Goal: Contribute content

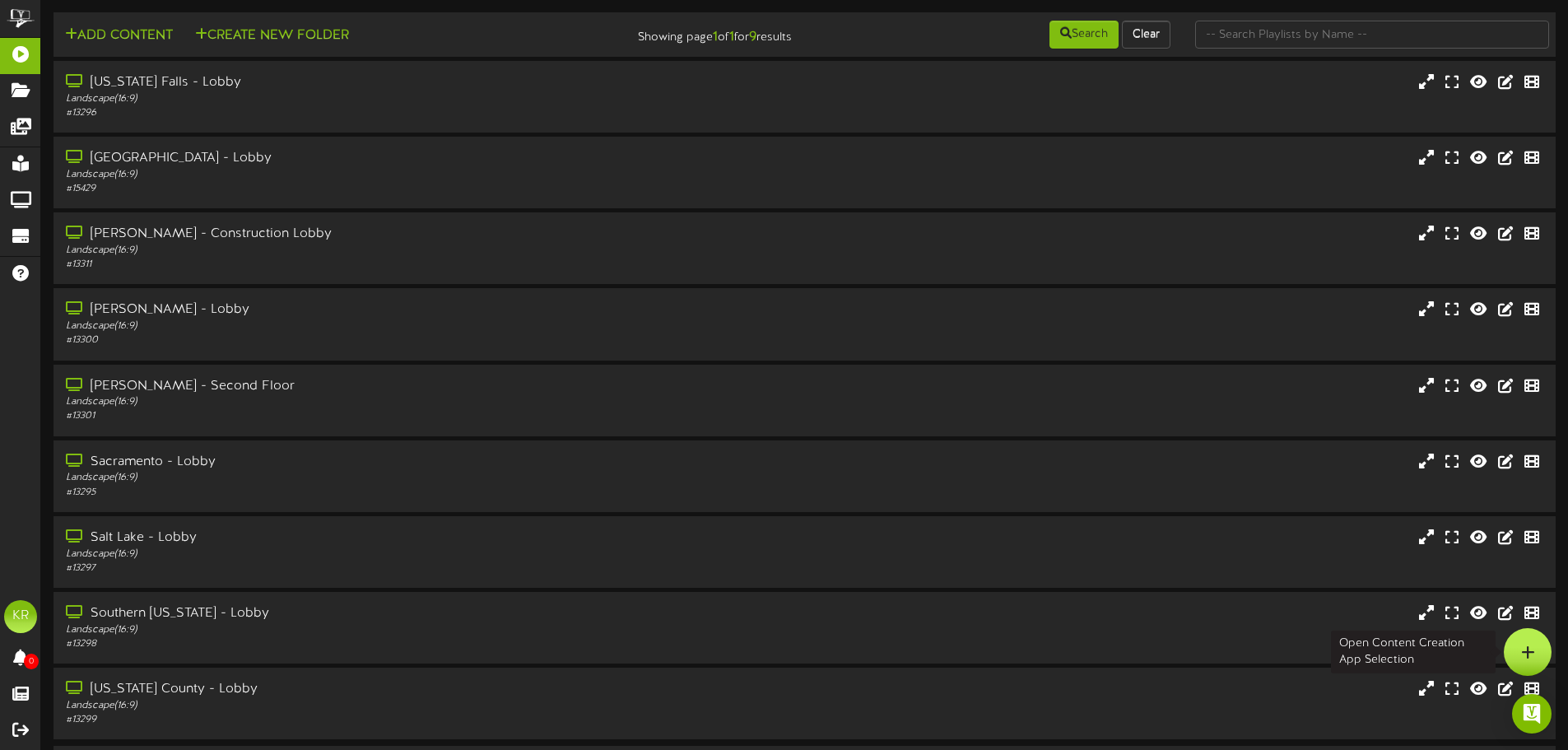
click at [1521, 649] on icon at bounding box center [1528, 652] width 14 height 15
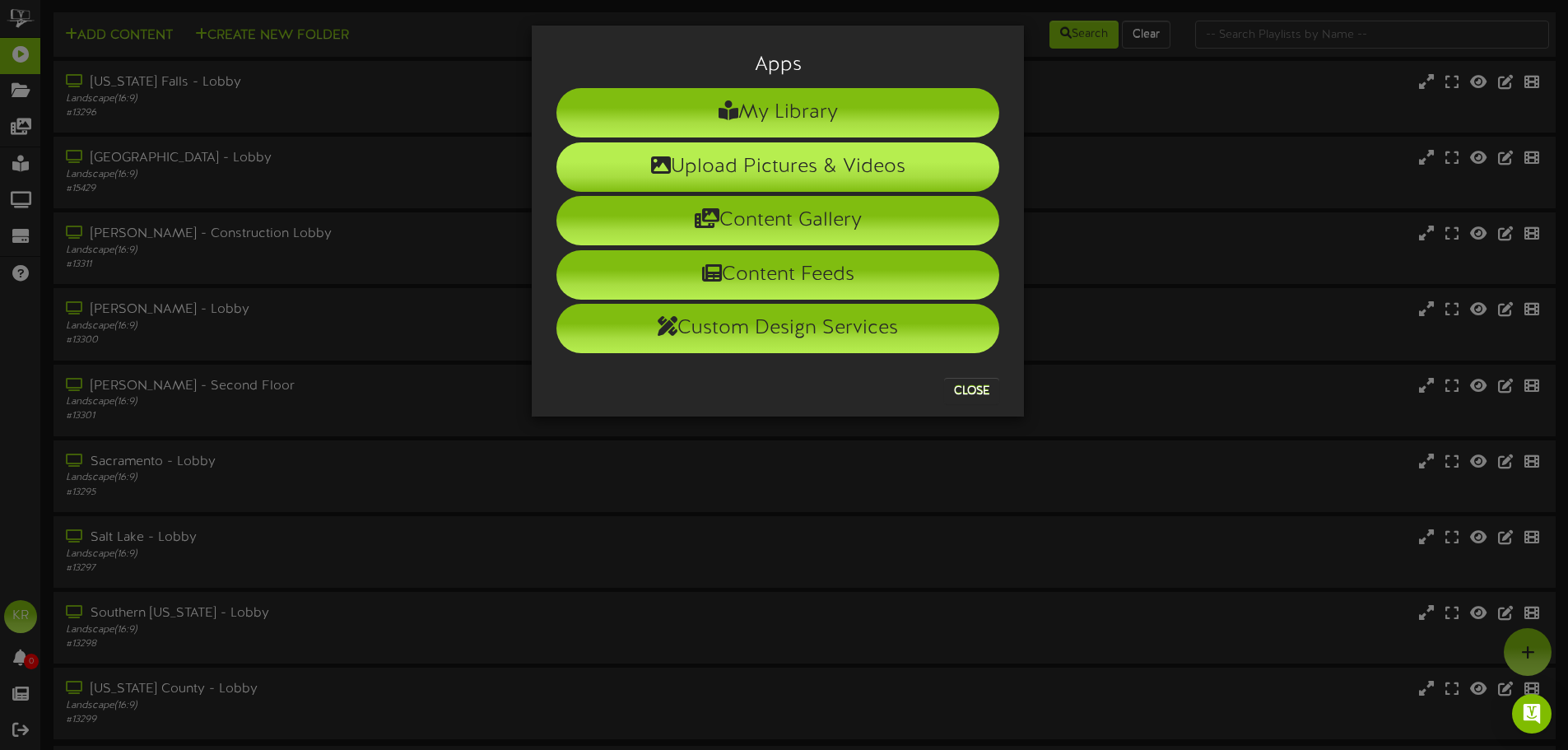
click at [744, 180] on li "Upload Pictures & Videos" at bounding box center [778, 167] width 443 height 50
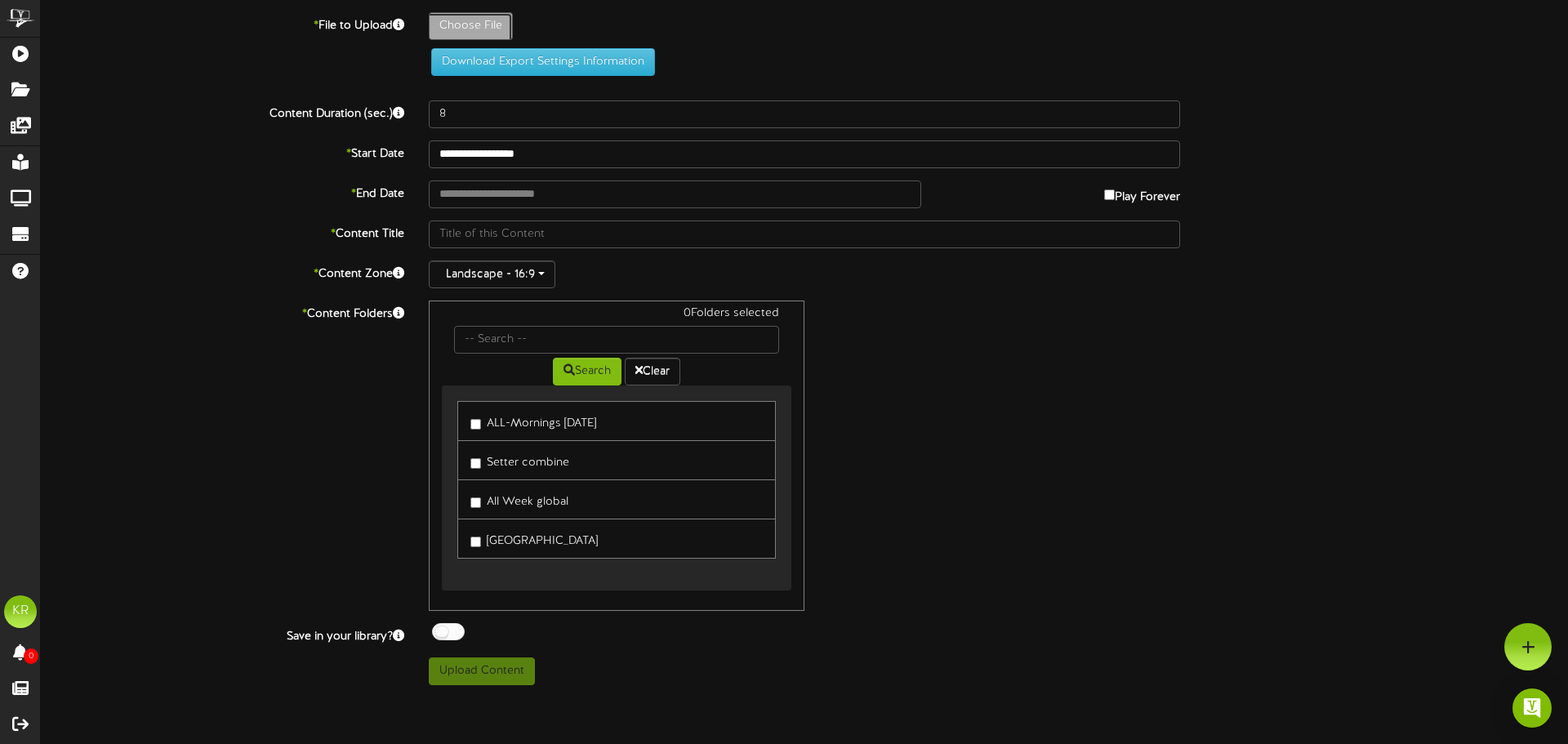
type input "**********"
type input "INSTALLS9-16"
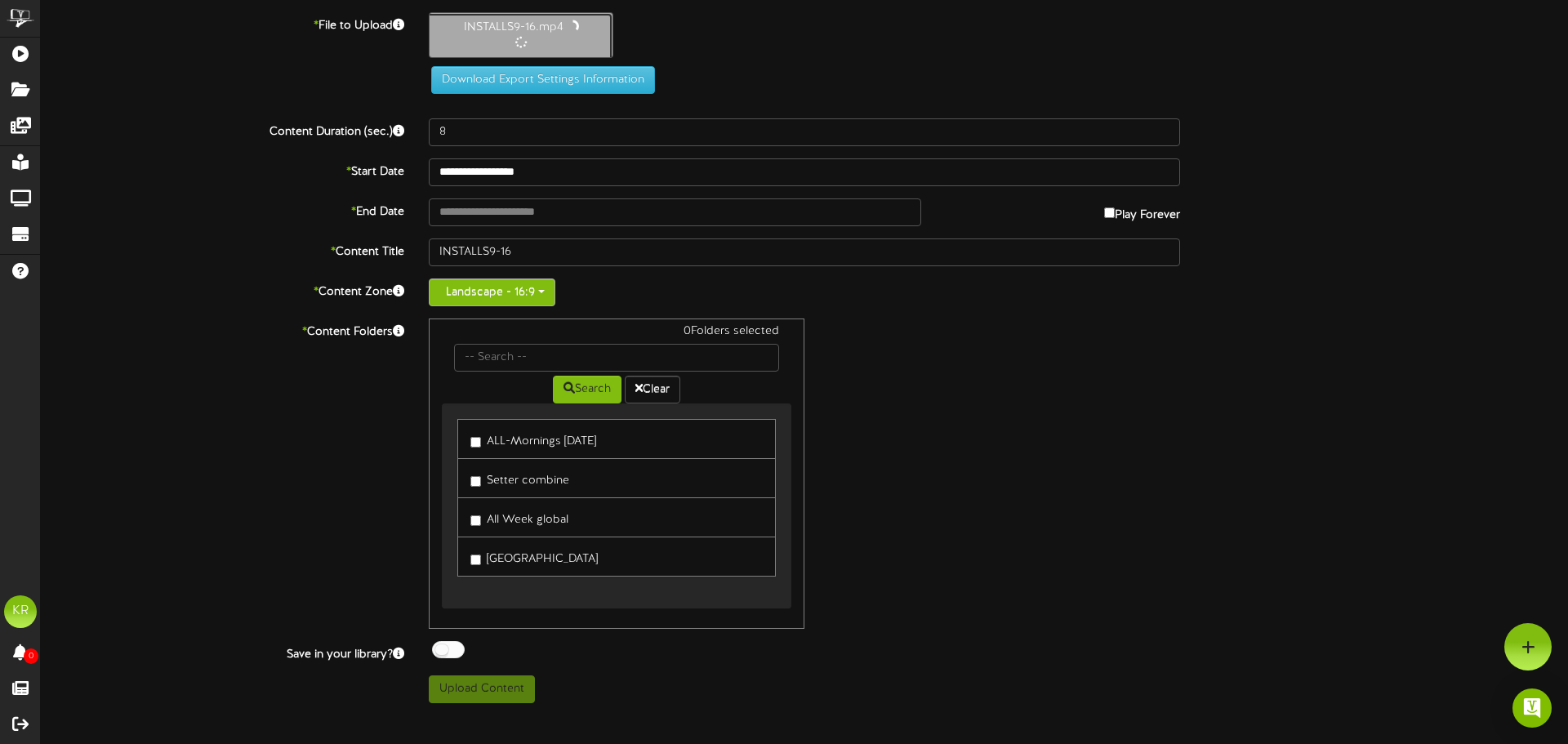
type input "10"
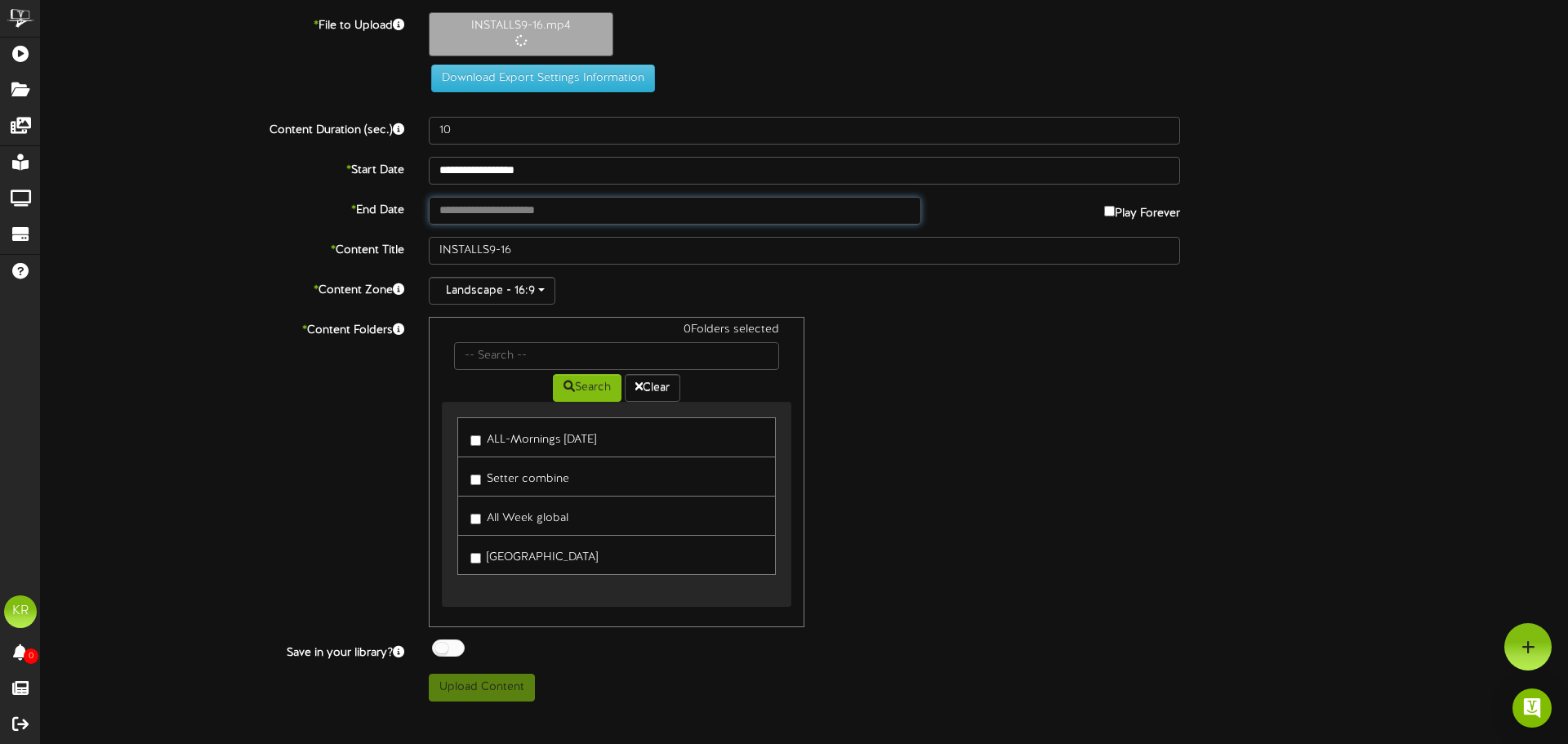
click at [500, 209] on input "text" at bounding box center [675, 211] width 493 height 28
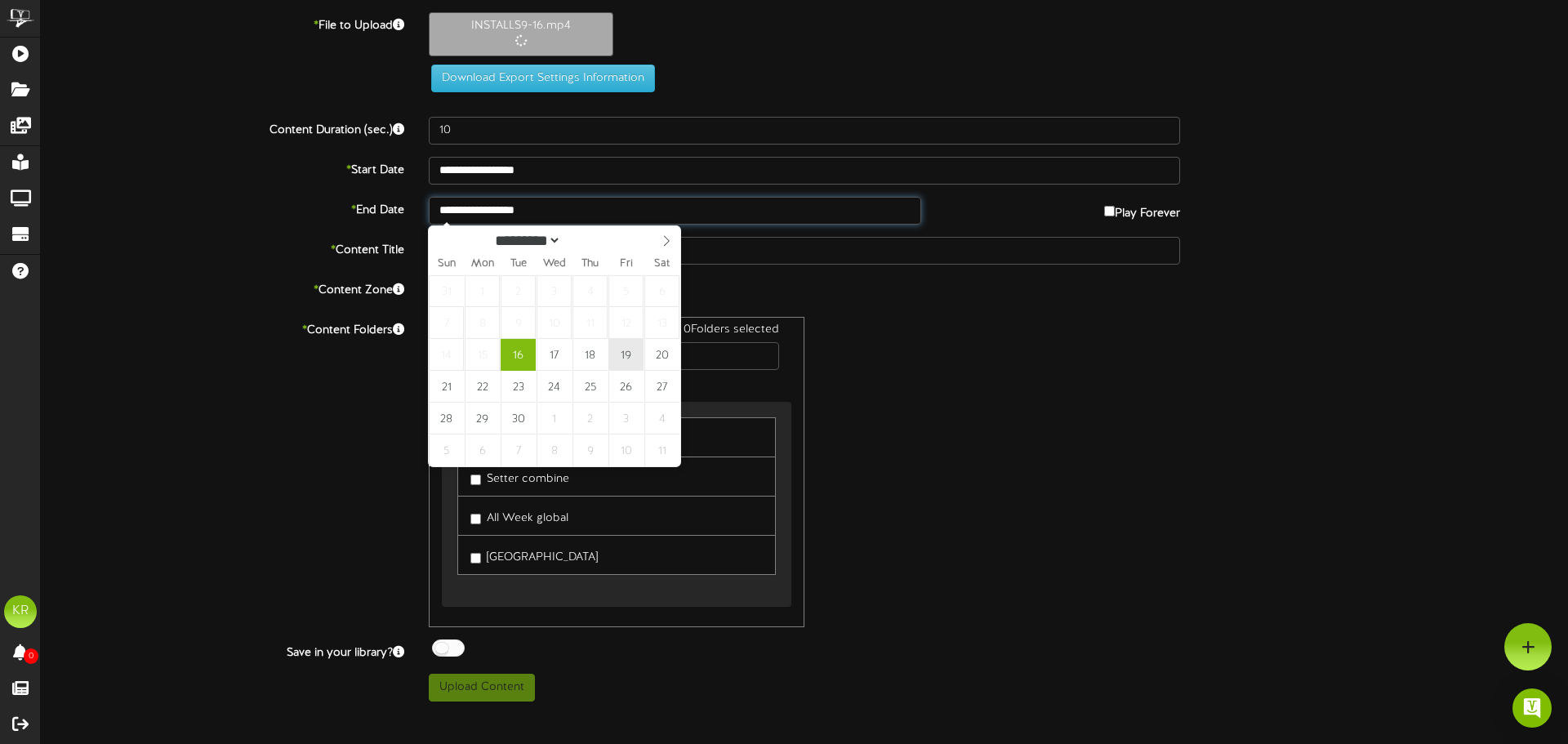
type input "**********"
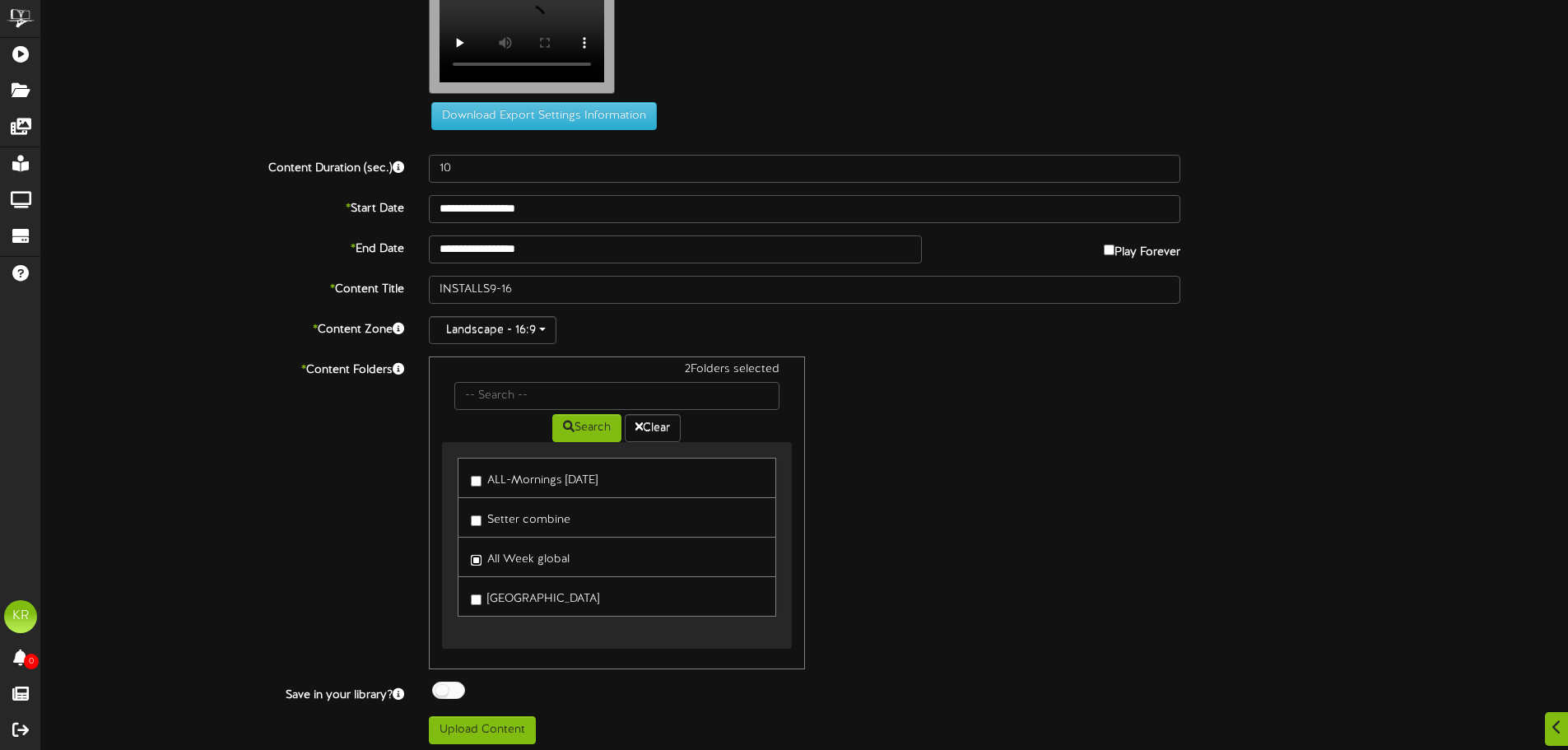
scroll to position [50, 0]
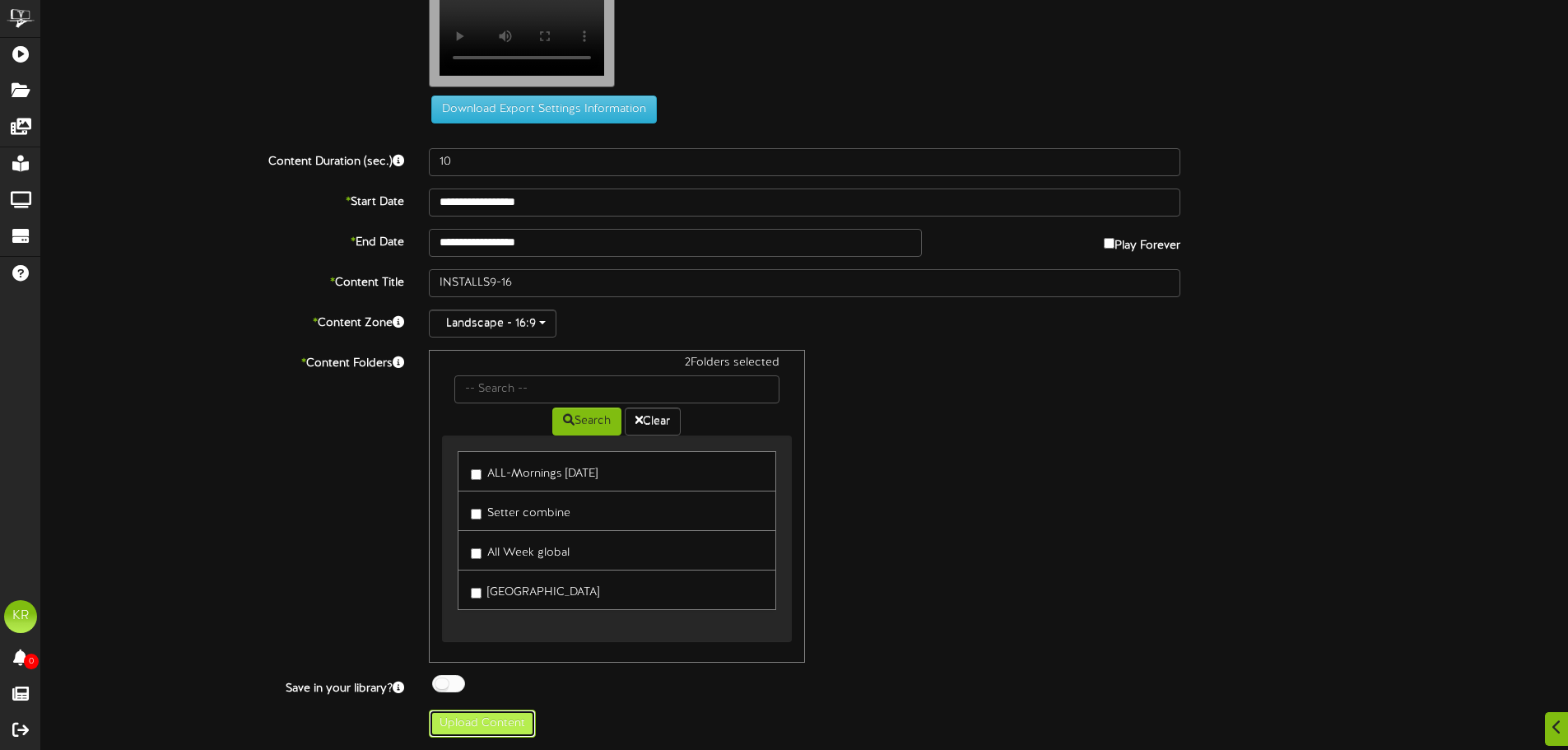
click at [458, 723] on button "Upload Content" at bounding box center [482, 723] width 107 height 28
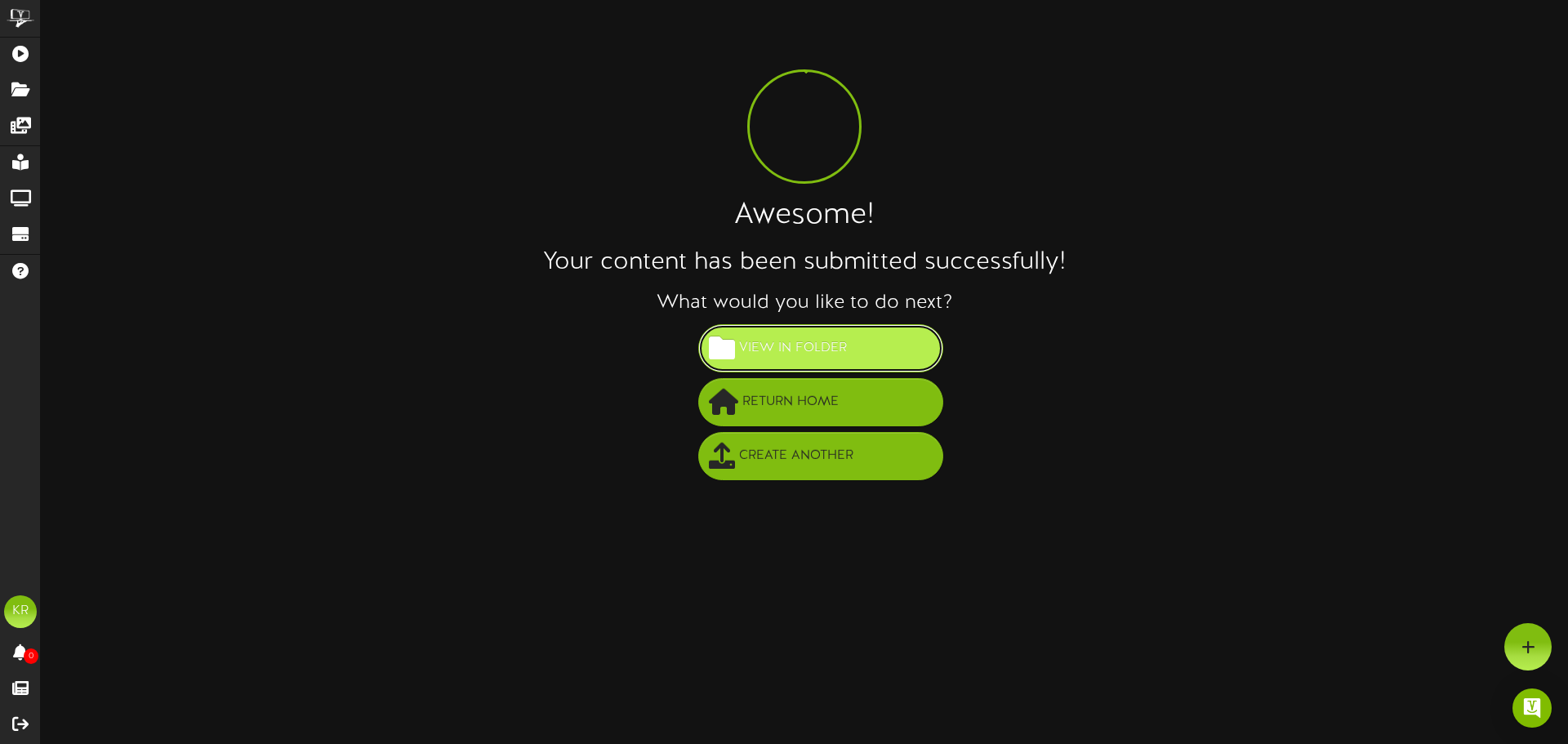
click at [834, 343] on span "View in Folder" at bounding box center [793, 348] width 116 height 27
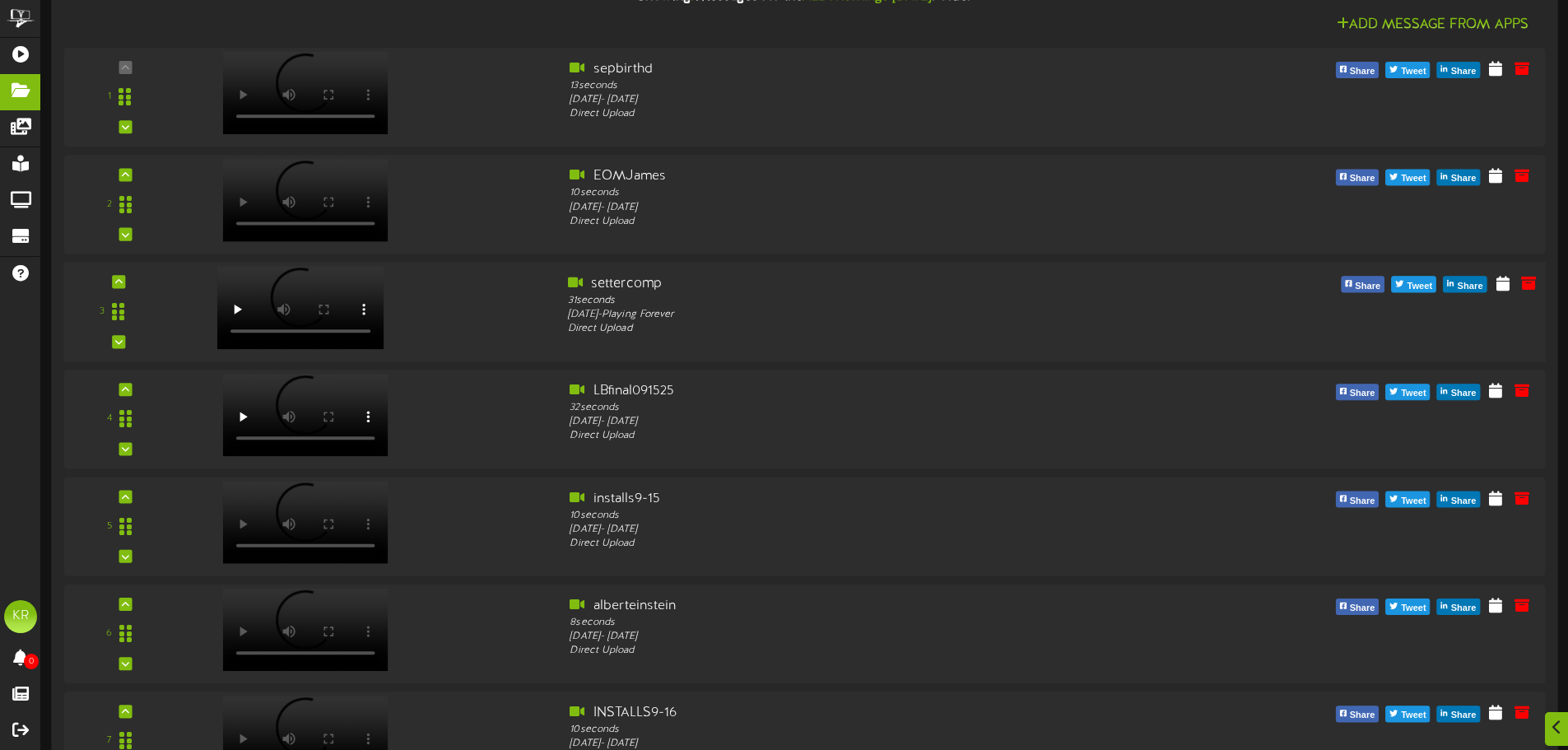
scroll to position [247, 0]
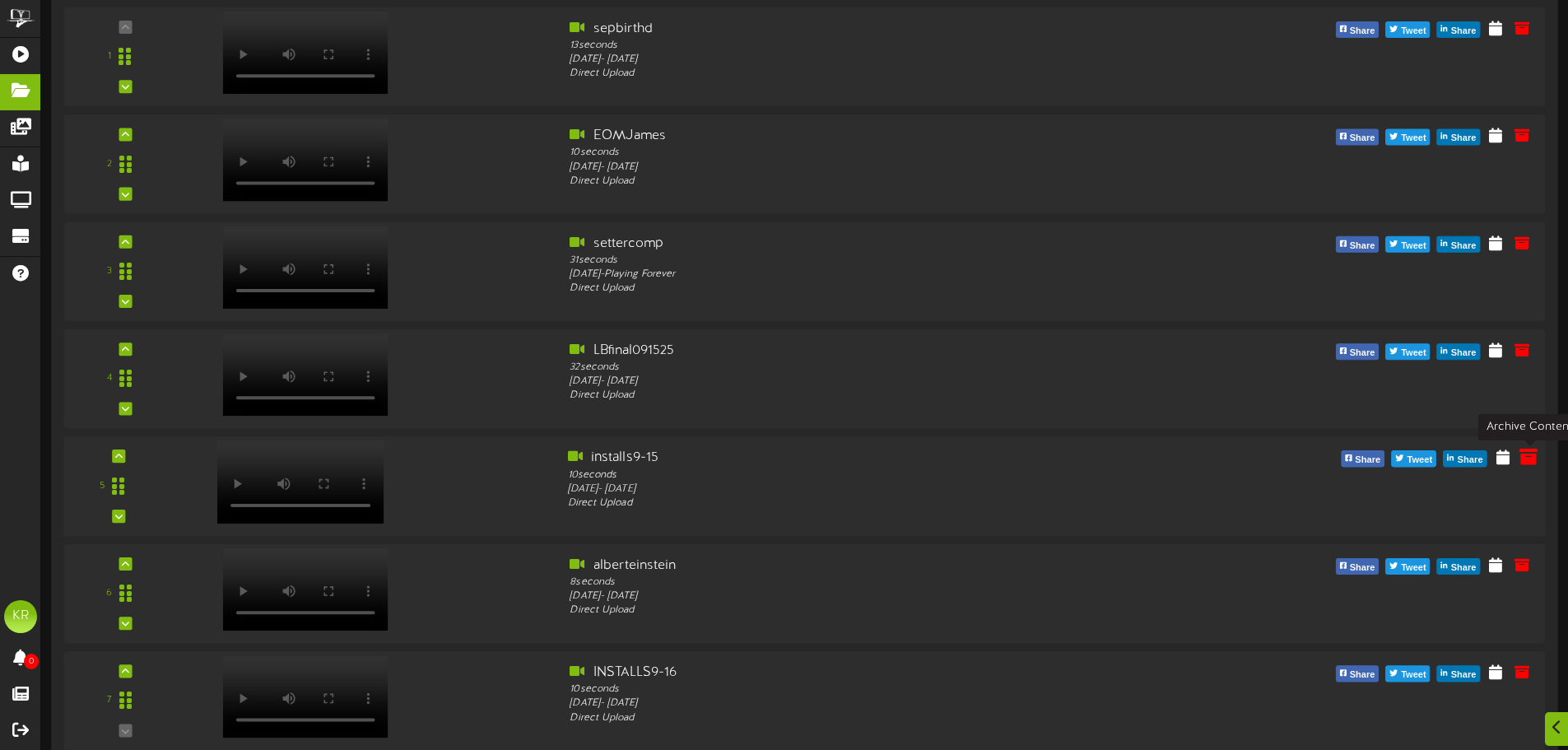
click at [1530, 464] on icon at bounding box center [1528, 457] width 18 height 18
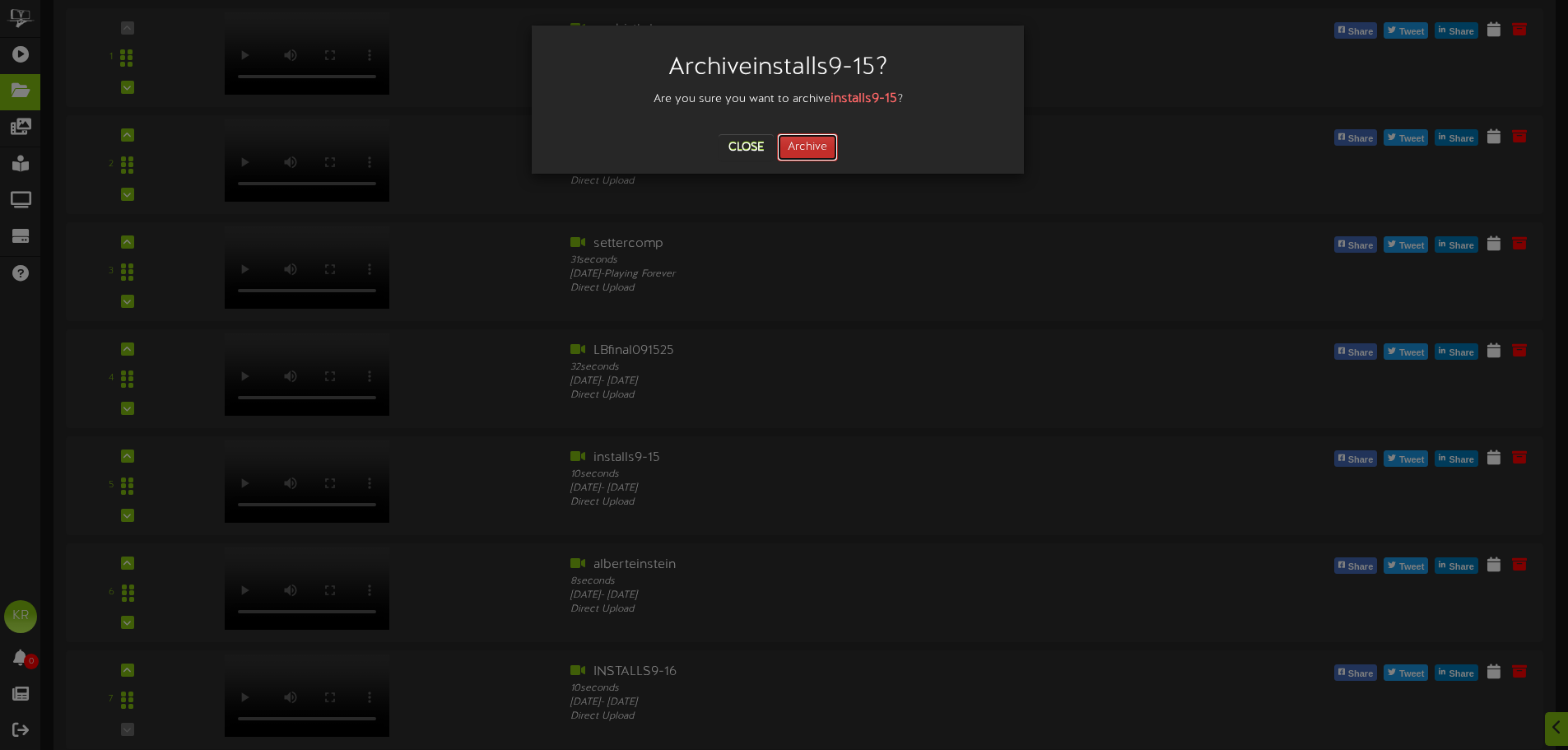
click at [803, 141] on button "Archive" at bounding box center [807, 148] width 61 height 28
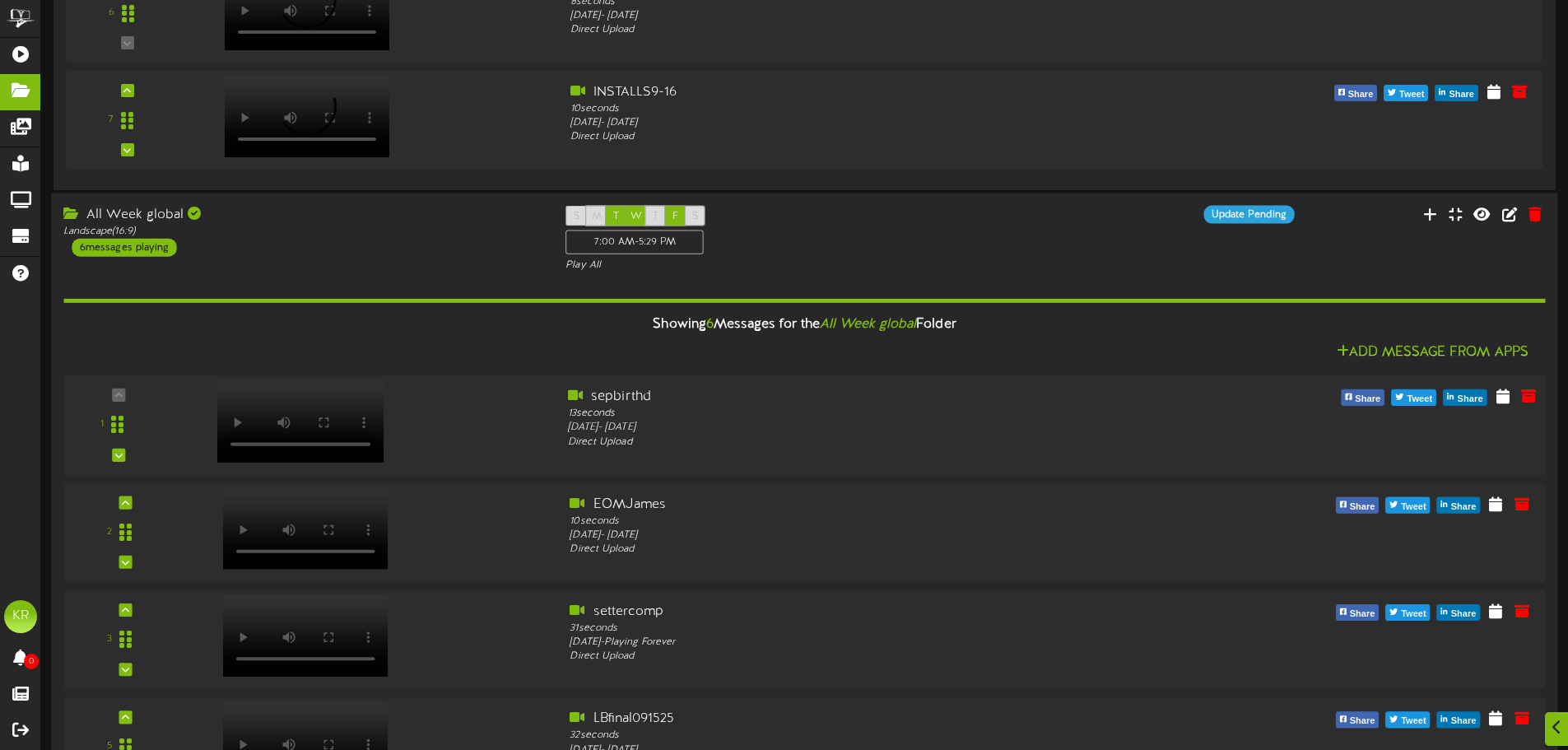
scroll to position [1066, 0]
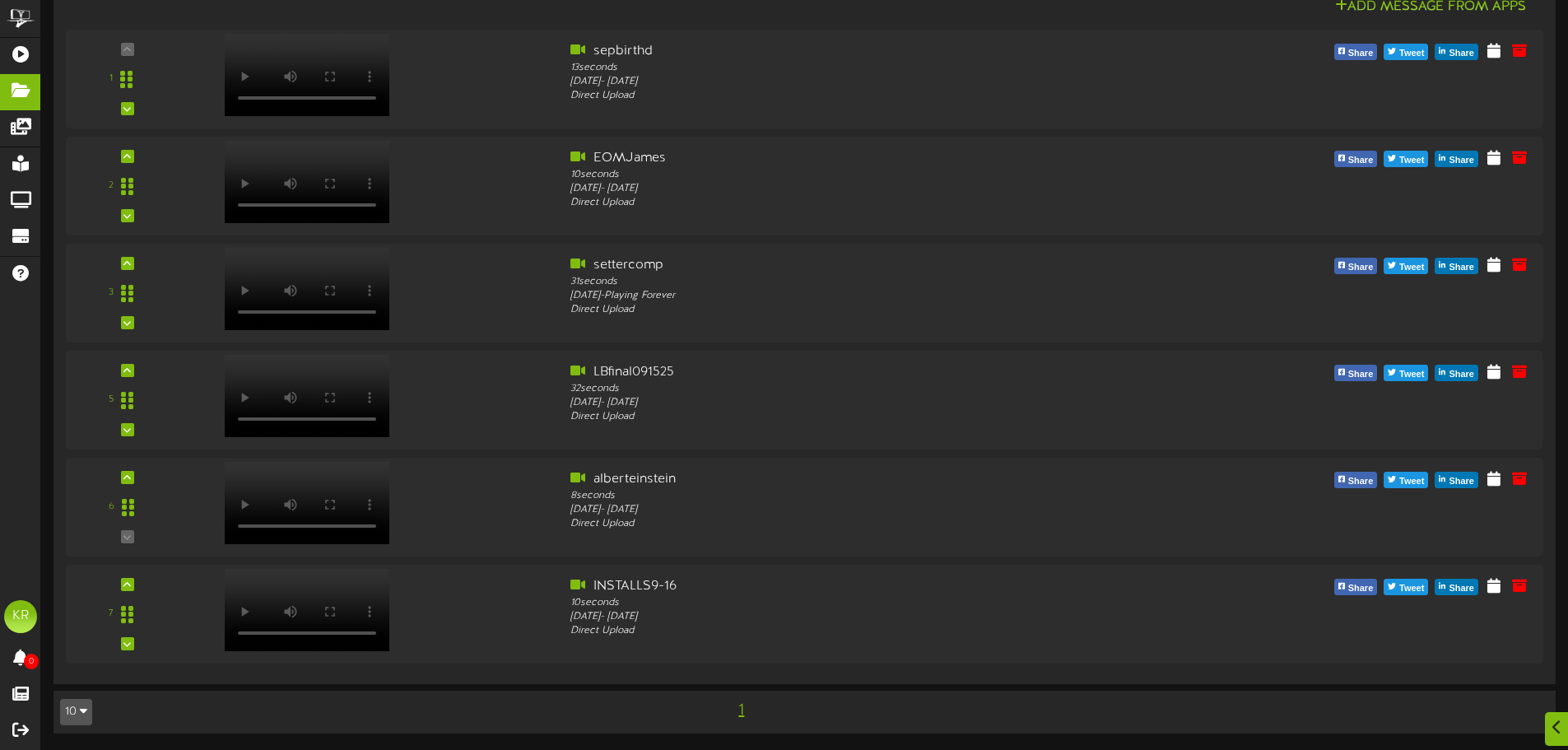
click at [752, 714] on div "1" at bounding box center [742, 710] width 379 height 27
click at [742, 714] on span "1" at bounding box center [741, 710] width 14 height 18
click at [741, 712] on span "1" at bounding box center [741, 710] width 14 height 18
click at [74, 720] on button "10" at bounding box center [76, 712] width 32 height 27
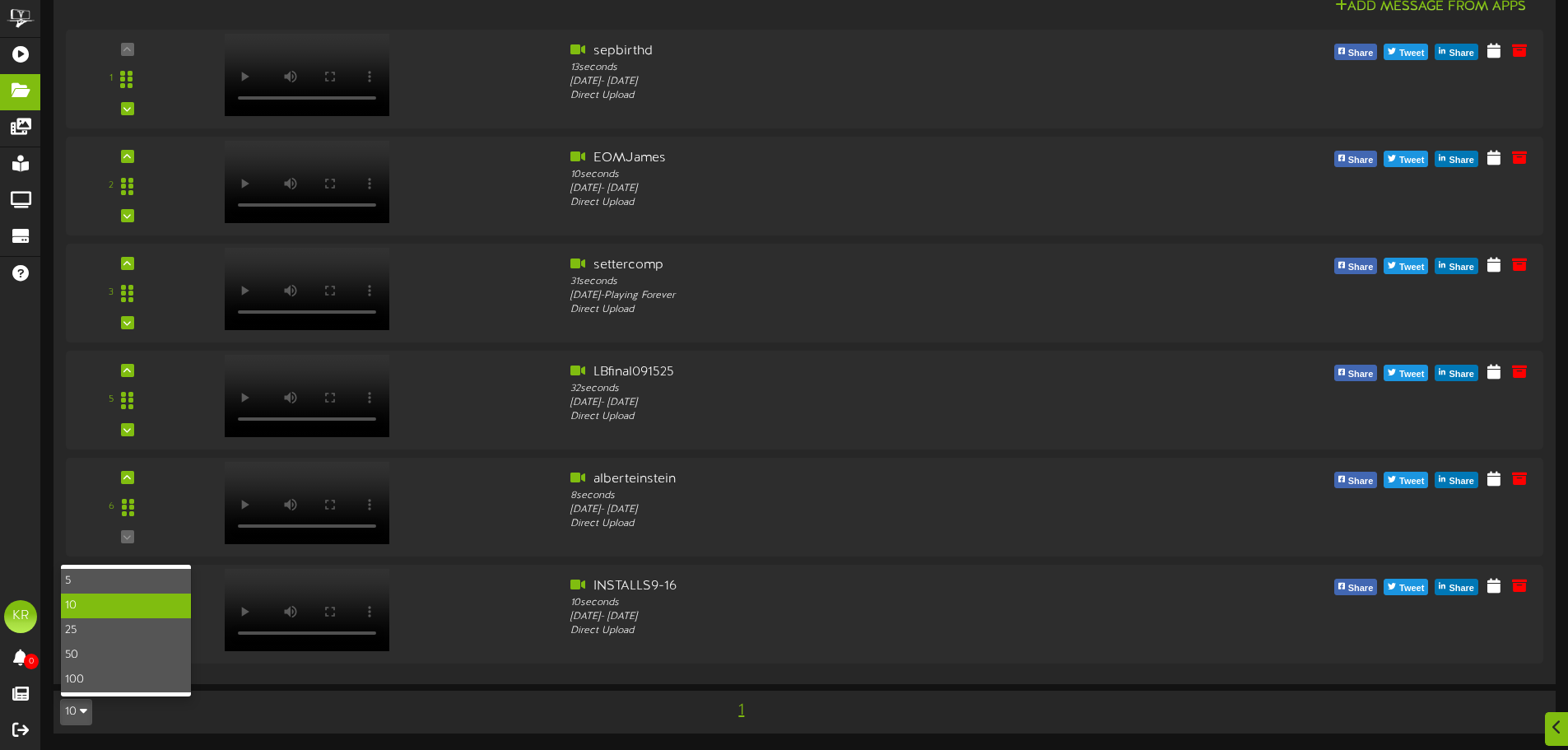
click at [137, 604] on div "10" at bounding box center [126, 606] width 130 height 25
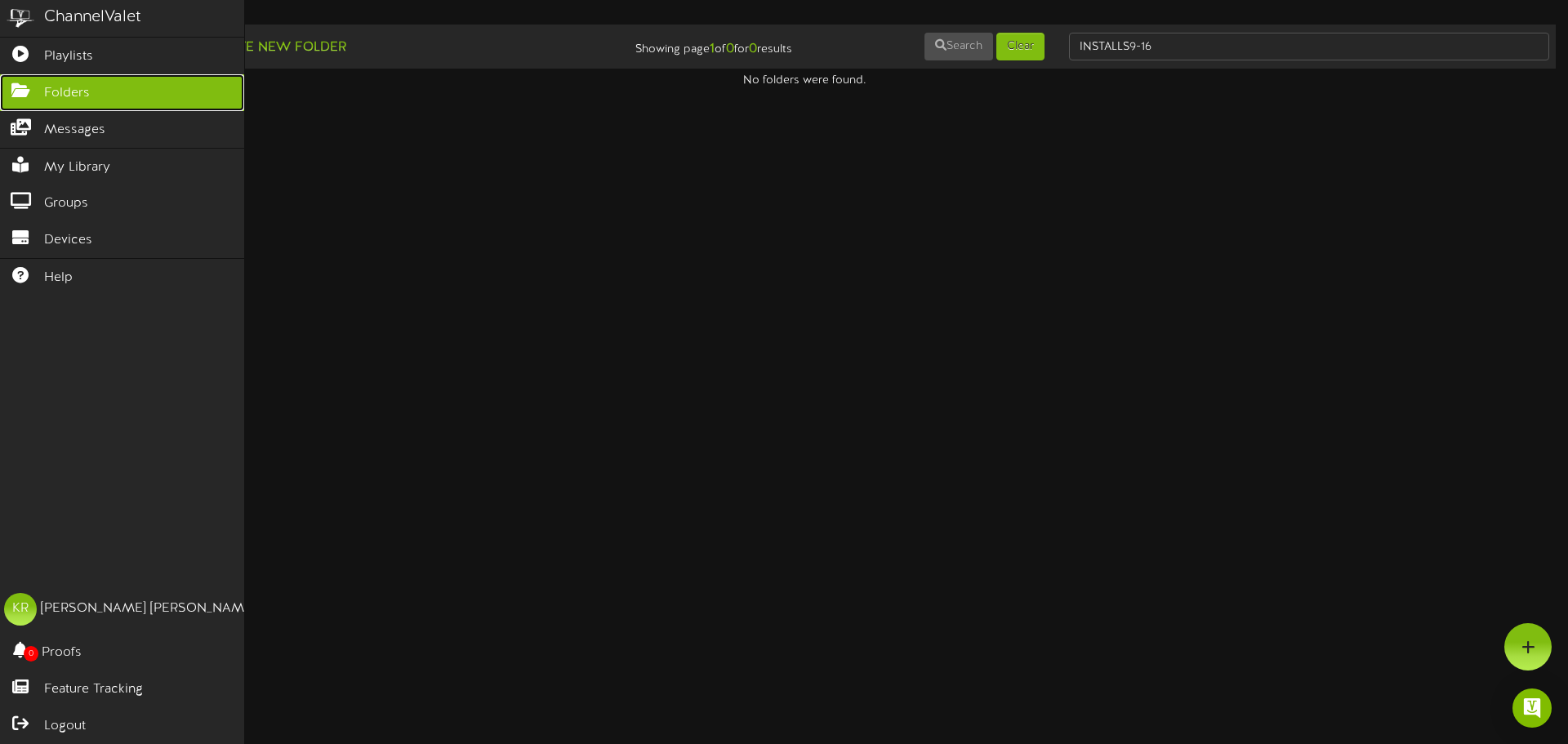
click at [15, 85] on icon at bounding box center [20, 89] width 40 height 12
click at [87, 97] on span "Folders" at bounding box center [67, 93] width 46 height 18
click at [202, 98] on link "Folders" at bounding box center [122, 93] width 244 height 37
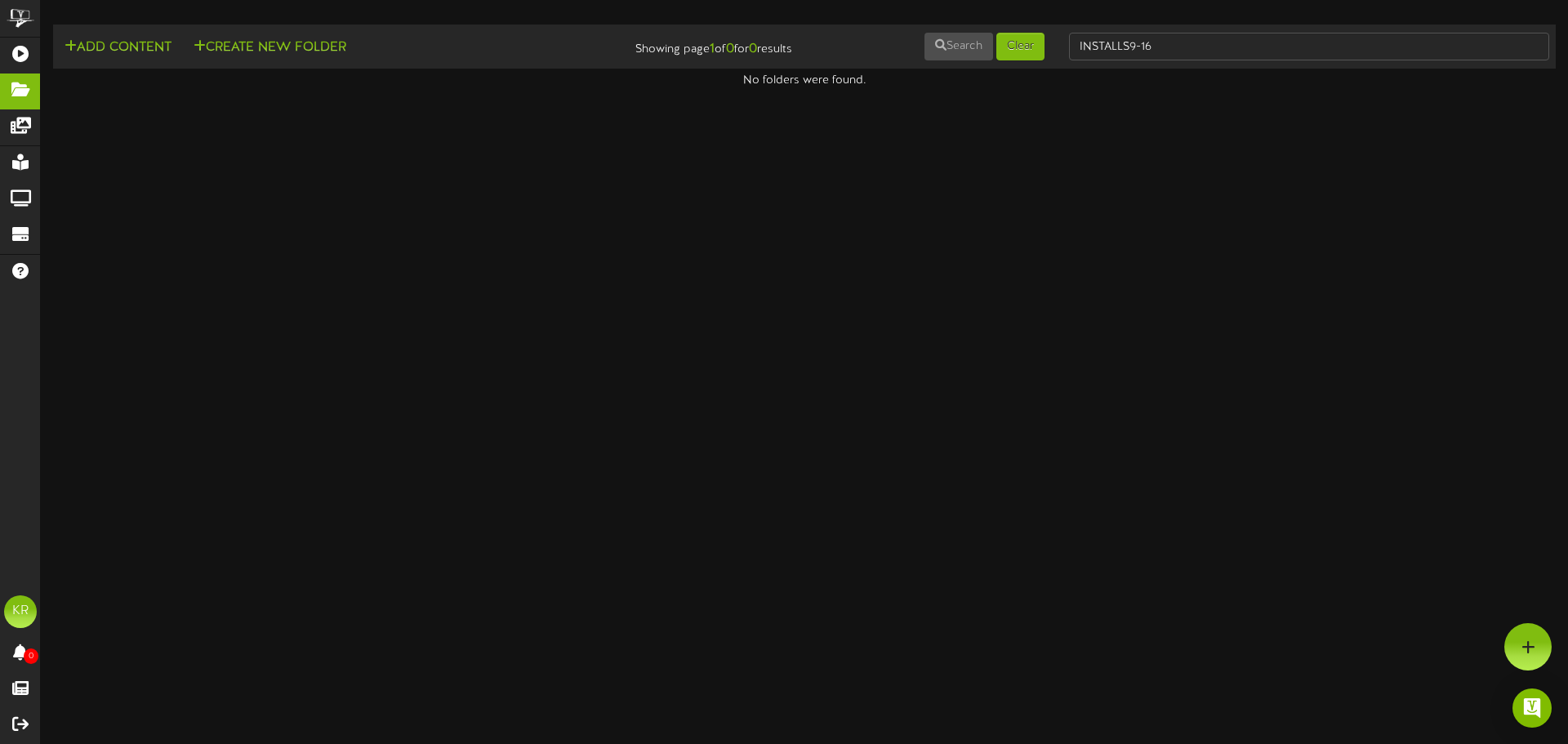
click at [832, 89] on html "ChannelValet Playlists Folders Messages My Library Groups Devices Help KR [PERS…" at bounding box center [784, 44] width 1568 height 89
